Goal: Transaction & Acquisition: Purchase product/service

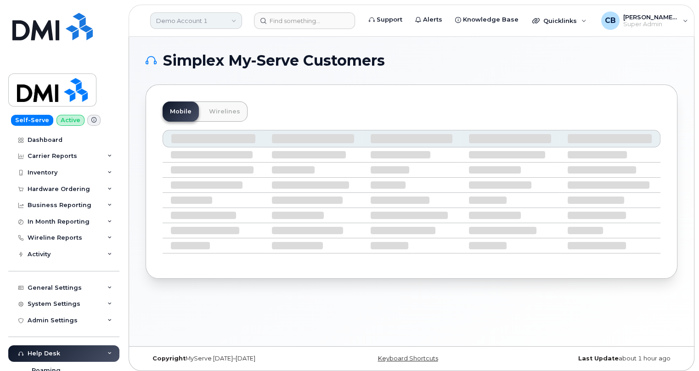
click at [214, 24] on link "Demo Account 1" at bounding box center [196, 20] width 92 height 17
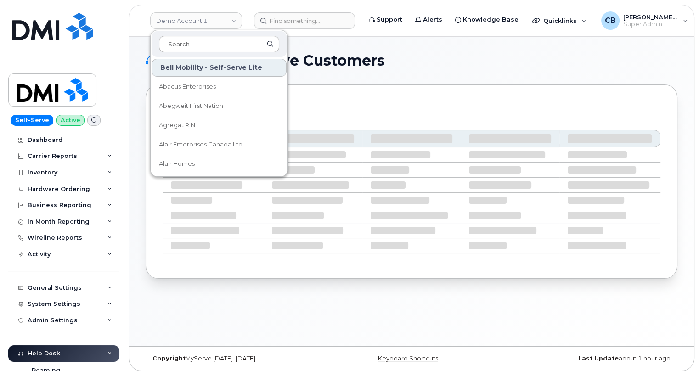
click at [180, 46] on input at bounding box center [219, 44] width 120 height 17
type input "gan"
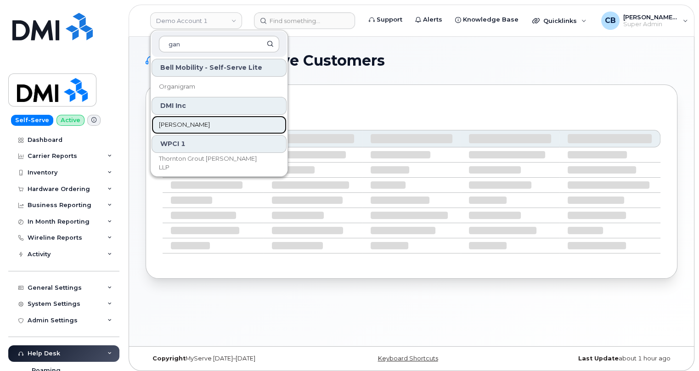
click at [190, 125] on span "Gannett Fleming" at bounding box center [184, 124] width 51 height 9
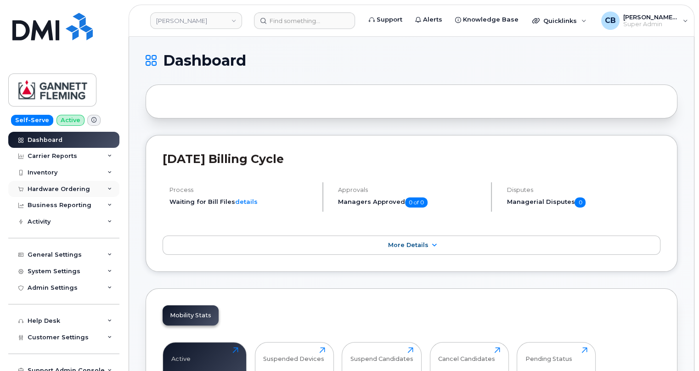
click at [43, 184] on div "Hardware Ordering" at bounding box center [63, 189] width 111 height 17
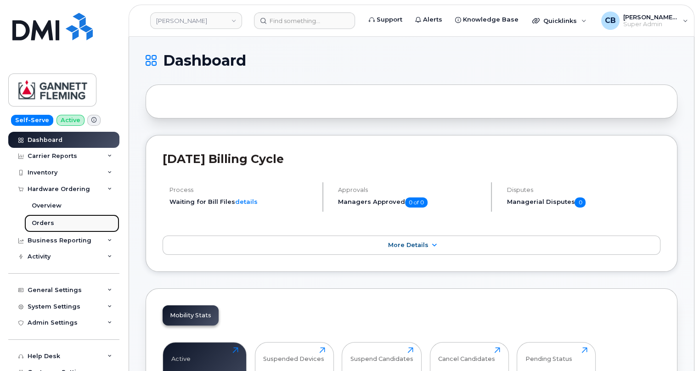
click at [37, 223] on div "Orders" at bounding box center [43, 223] width 23 height 8
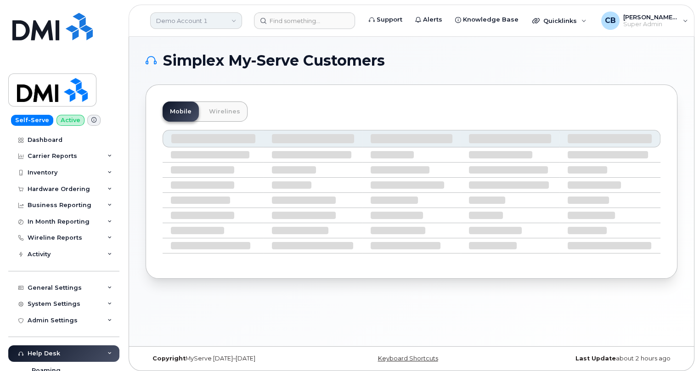
click at [206, 23] on link "Demo Account 1" at bounding box center [196, 20] width 92 height 17
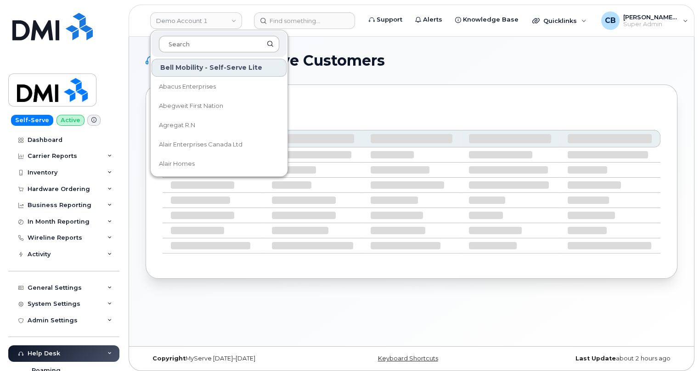
click at [201, 47] on input at bounding box center [219, 44] width 120 height 17
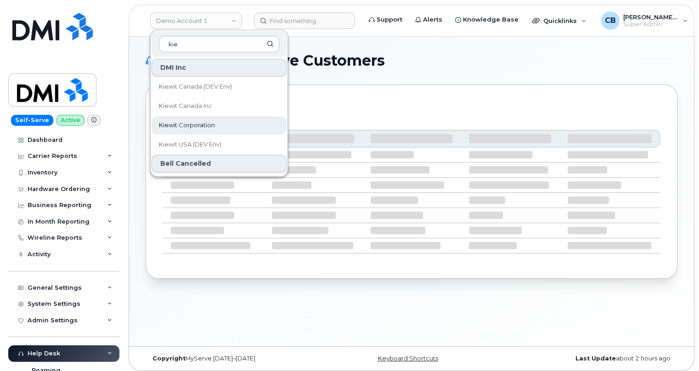
type input "kie"
click at [190, 123] on span "Kiewit Corporation" at bounding box center [187, 125] width 56 height 9
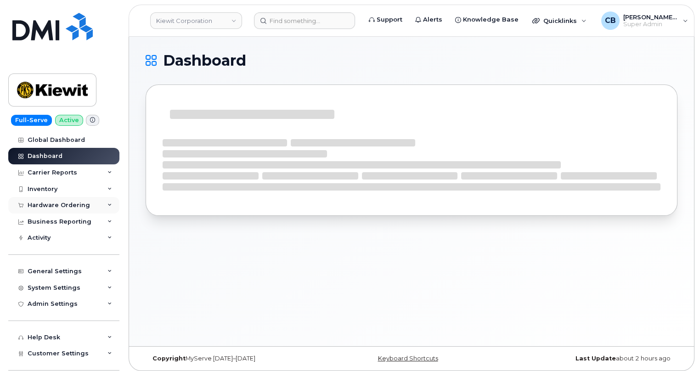
click at [47, 203] on div "Hardware Ordering" at bounding box center [59, 205] width 62 height 7
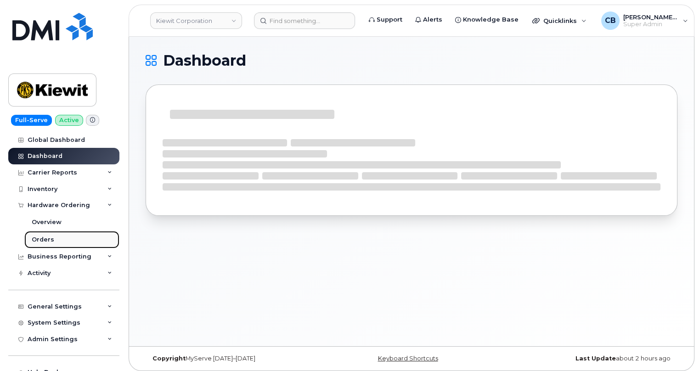
click at [39, 237] on div "Orders" at bounding box center [43, 240] width 23 height 8
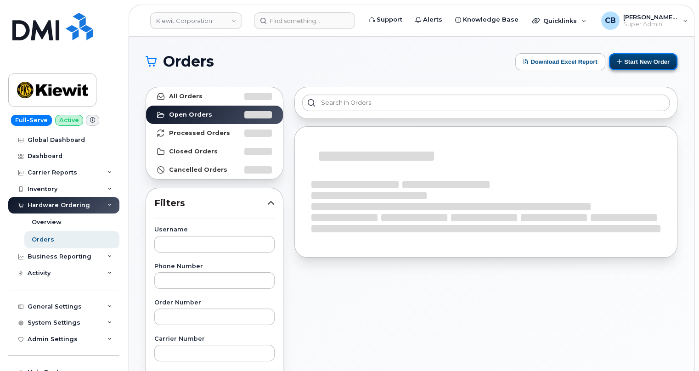
click at [642, 62] on button "Start New Order" at bounding box center [643, 61] width 68 height 17
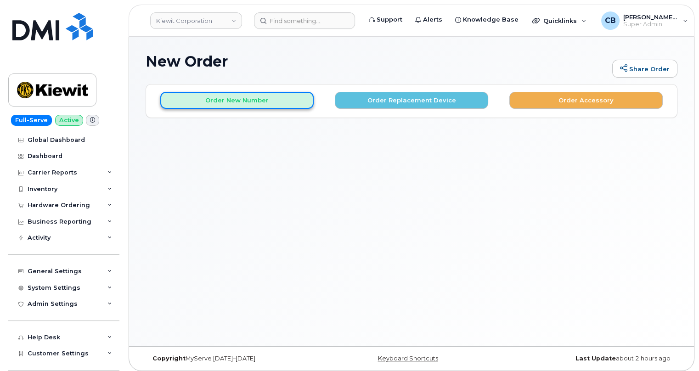
click at [238, 104] on button "Order New Number" at bounding box center [236, 100] width 153 height 17
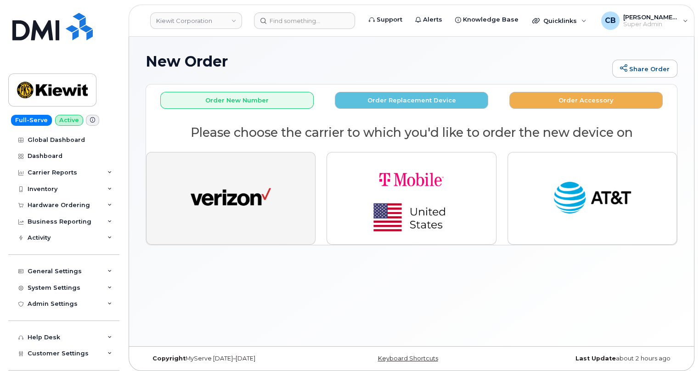
click at [239, 191] on img "button" at bounding box center [231, 198] width 80 height 41
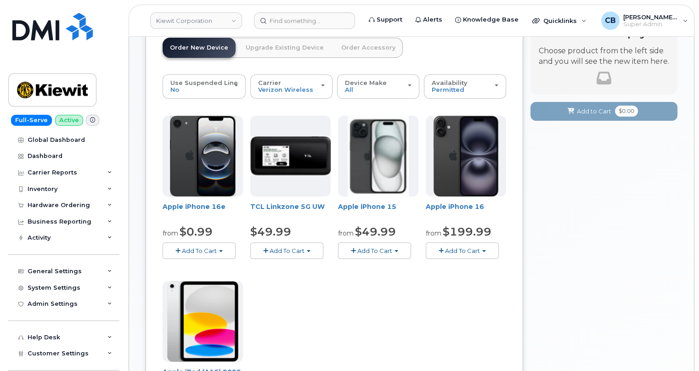
scroll to position [83, 0]
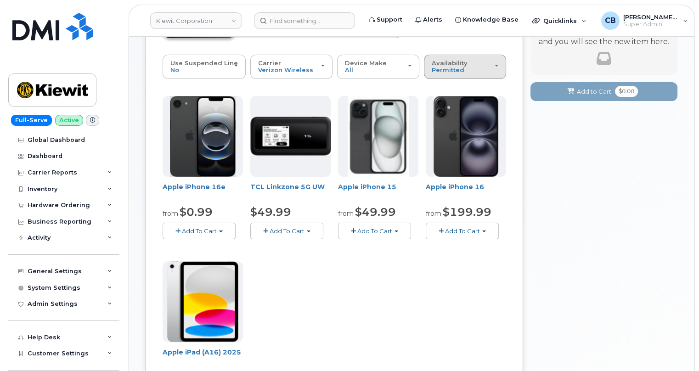
click at [464, 64] on span "Availability" at bounding box center [450, 62] width 36 height 7
click at [443, 101] on label "All" at bounding box center [435, 103] width 19 height 11
click at [0, 0] on input "All" at bounding box center [0, 0] width 0 height 0
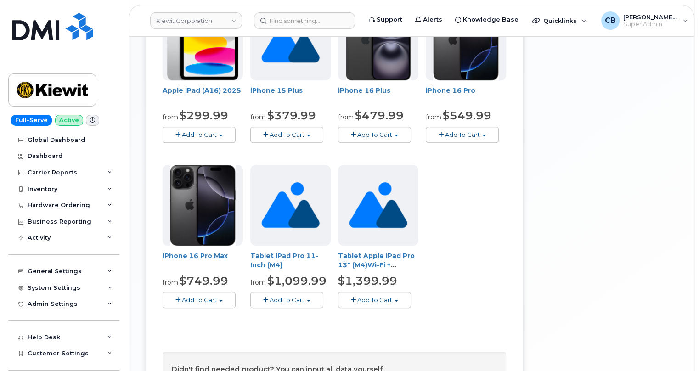
scroll to position [417, 0]
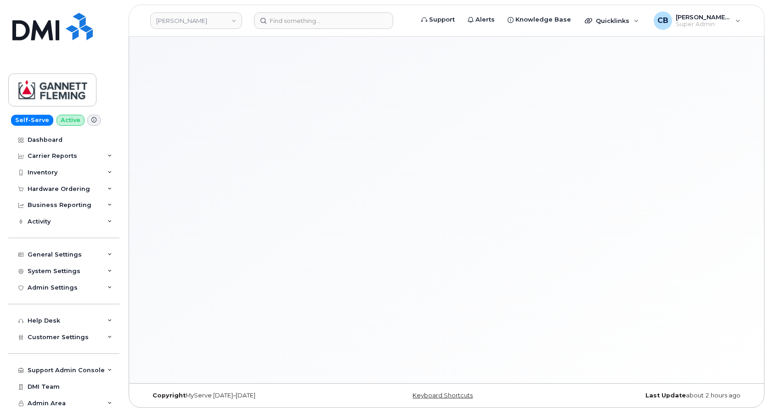
scroll to position [5, 0]
